Goal: Check status: Check status

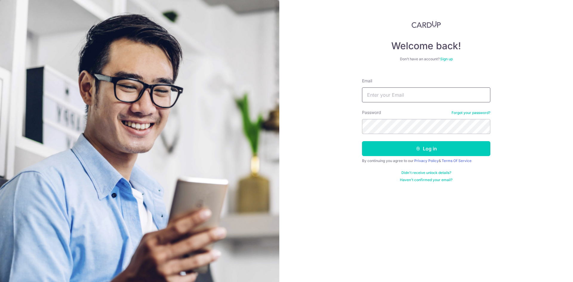
click at [387, 96] on input "Email" at bounding box center [426, 94] width 128 height 15
type input "[EMAIL_ADDRESS][DOMAIN_NAME]"
click at [362, 141] on button "Log in" at bounding box center [426, 148] width 128 height 15
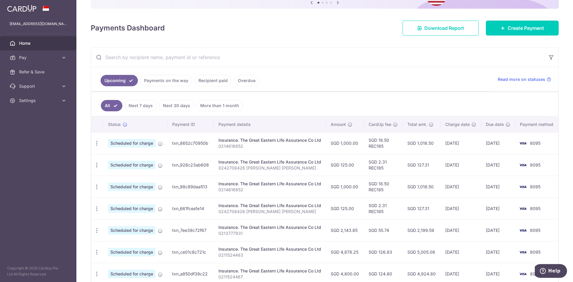
scroll to position [89, 0]
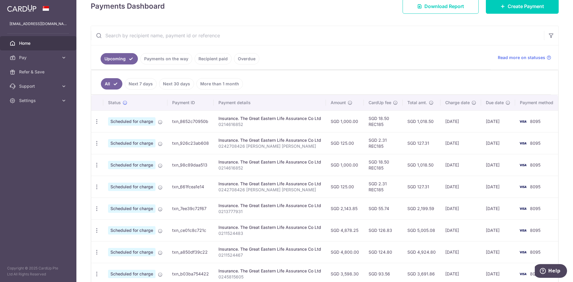
click at [159, 61] on link "Payments on the way" at bounding box center [166, 58] width 52 height 11
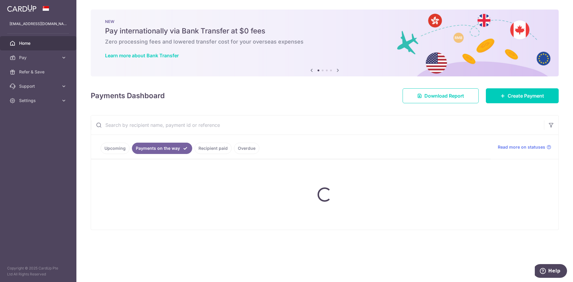
scroll to position [0, 0]
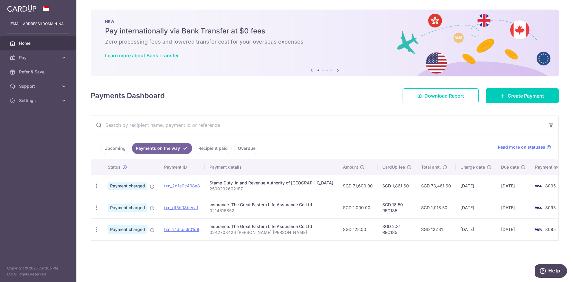
click at [206, 254] on div "× Pause Schedule Pause all future payments in this series Pause just this one p…" at bounding box center [324, 141] width 496 height 282
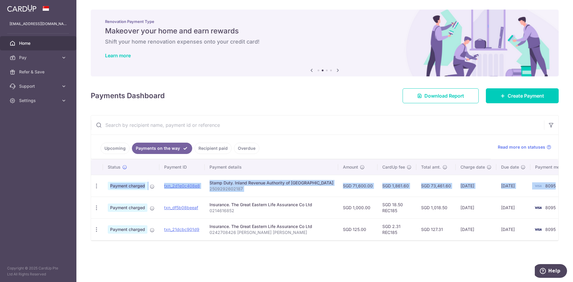
drag, startPoint x: 102, startPoint y: 178, endPoint x: 540, endPoint y: 187, distance: 438.3
click at [540, 187] on tr "PDF Receipt Payment charged txn_2d1e0c408e8 Stamp Duty. Inland Revenue Authorit…" at bounding box center [333, 186] width 484 height 22
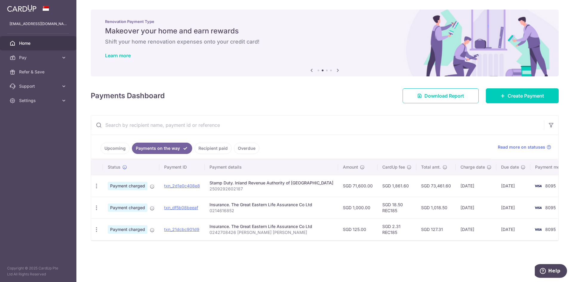
drag, startPoint x: 423, startPoint y: 274, endPoint x: 421, endPoint y: 269, distance: 5.1
click at [422, 273] on div "× Pause Schedule Pause all future payments in this series Pause just this one p…" at bounding box center [324, 141] width 496 height 282
